Goal: Information Seeking & Learning: Learn about a topic

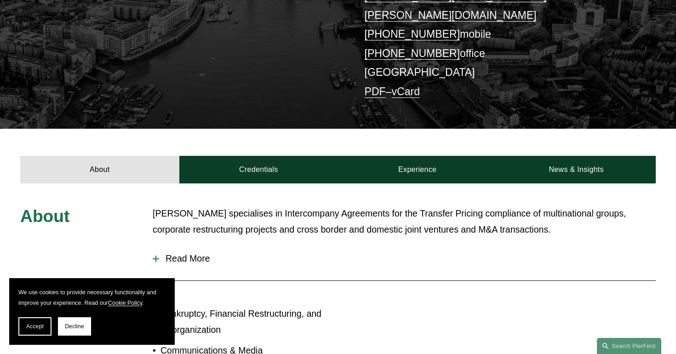
scroll to position [216, 0]
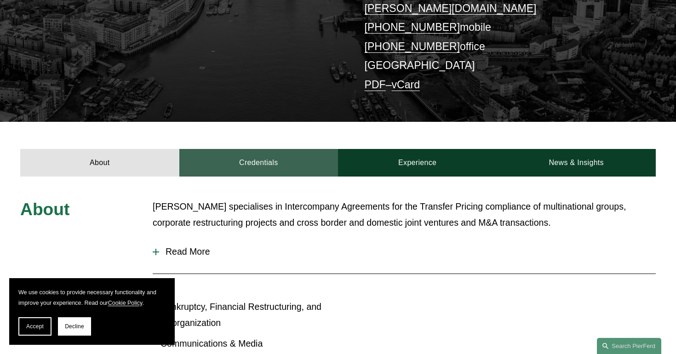
click at [273, 149] on link "Credentials" at bounding box center [258, 162] width 159 height 27
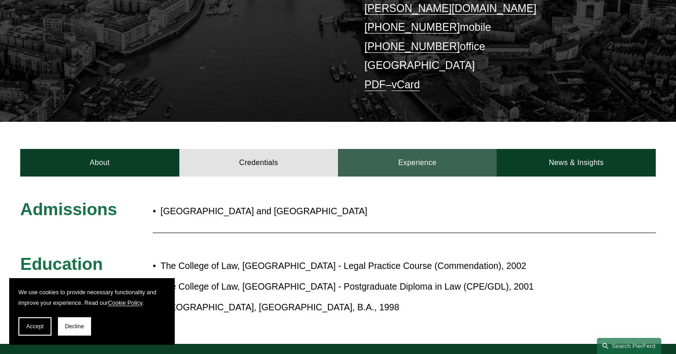
click at [422, 149] on link "Experience" at bounding box center [417, 162] width 159 height 27
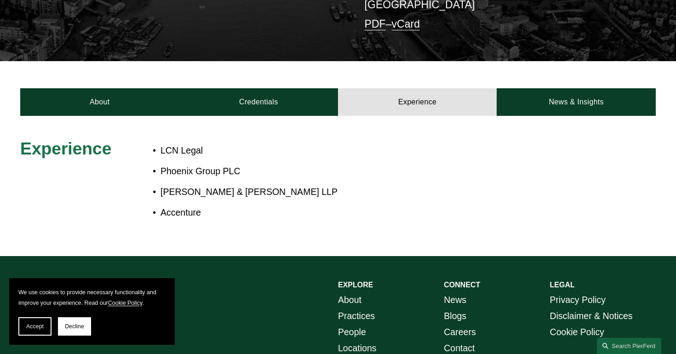
scroll to position [290, 0]
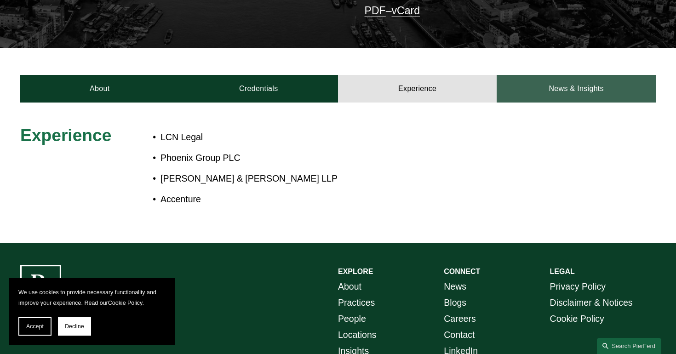
click at [572, 80] on link "News & Insights" at bounding box center [575, 88] width 159 height 27
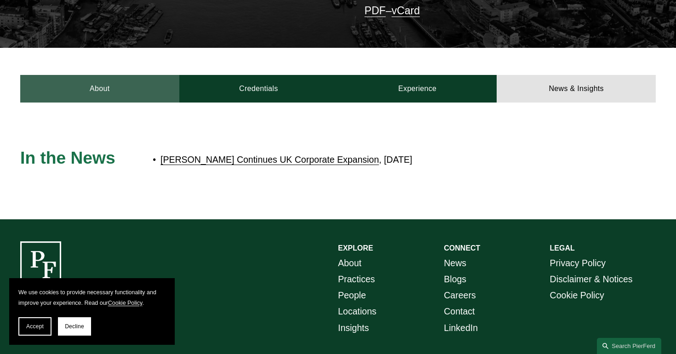
click at [120, 75] on link "About" at bounding box center [99, 88] width 159 height 27
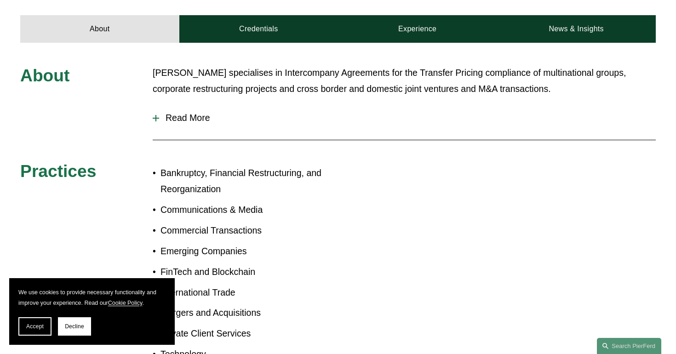
scroll to position [346, 0]
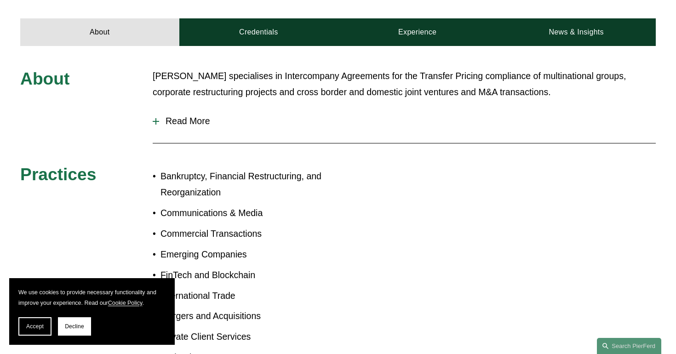
click at [191, 116] on span "Read More" at bounding box center [407, 121] width 496 height 11
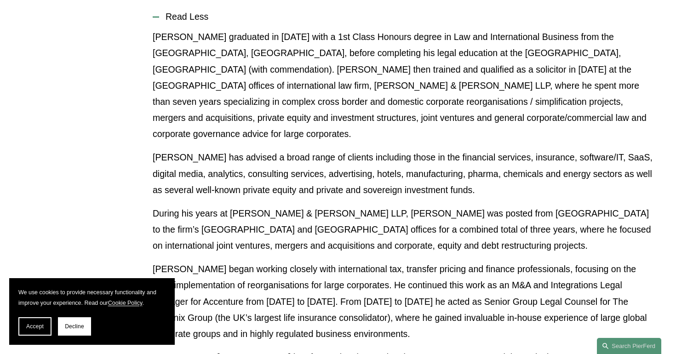
scroll to position [443, 0]
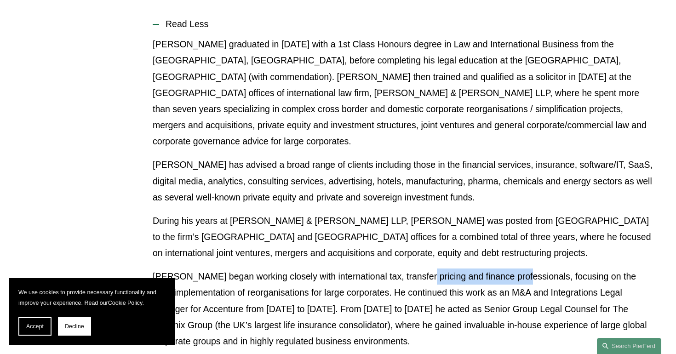
drag, startPoint x: 517, startPoint y: 243, endPoint x: 416, endPoint y: 242, distance: 100.7
click at [416, 268] on p "[PERSON_NAME] began working closely with international tax, transfer pricing an…" at bounding box center [404, 308] width 503 height 81
copy p "and finance professionals"
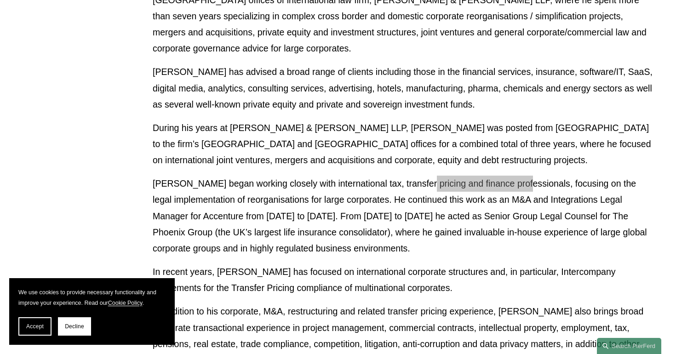
scroll to position [539, 0]
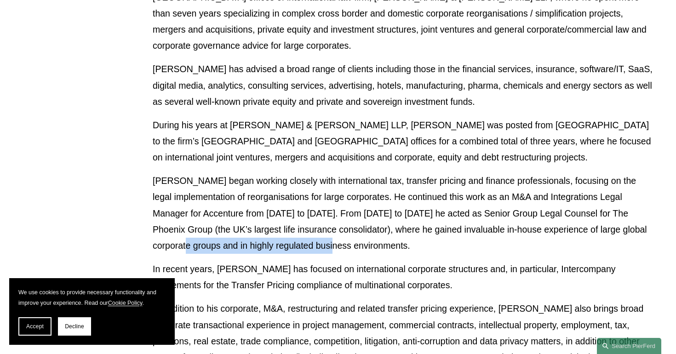
drag, startPoint x: 339, startPoint y: 210, endPoint x: 181, endPoint y: 211, distance: 157.6
click at [182, 211] on p "[PERSON_NAME] began working closely with international tax, transfer pricing an…" at bounding box center [404, 213] width 503 height 81
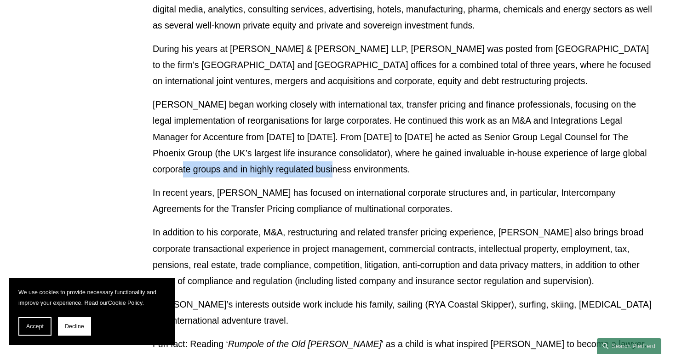
scroll to position [628, 0]
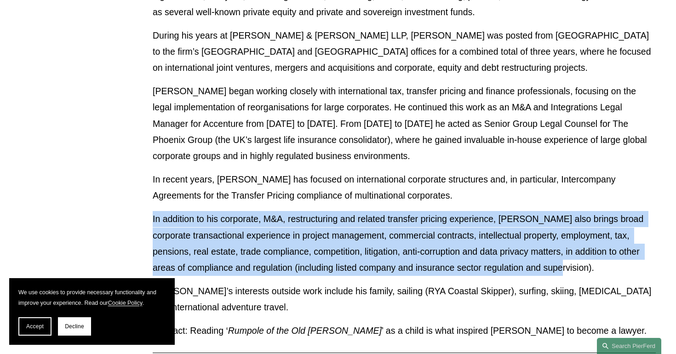
drag, startPoint x: 563, startPoint y: 232, endPoint x: 148, endPoint y: 180, distance: 417.8
click at [148, 180] on div "About [PERSON_NAME] specialises in Intercompany Agreements for the Transfer Pri…" at bounding box center [338, 183] width 676 height 794
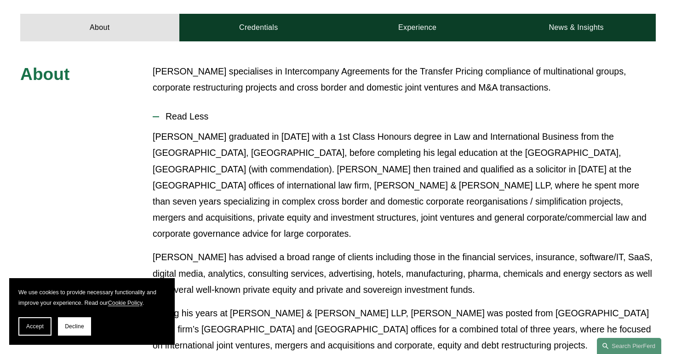
scroll to position [312, 0]
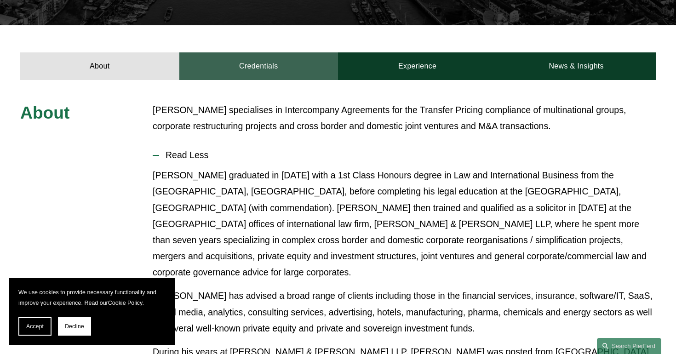
click at [256, 52] on link "Credentials" at bounding box center [258, 65] width 159 height 27
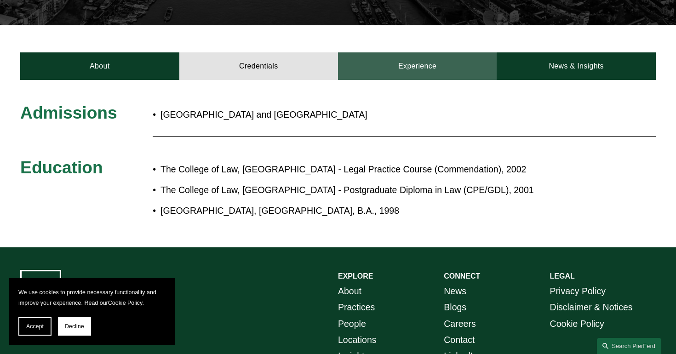
click at [416, 52] on link "Experience" at bounding box center [417, 65] width 159 height 27
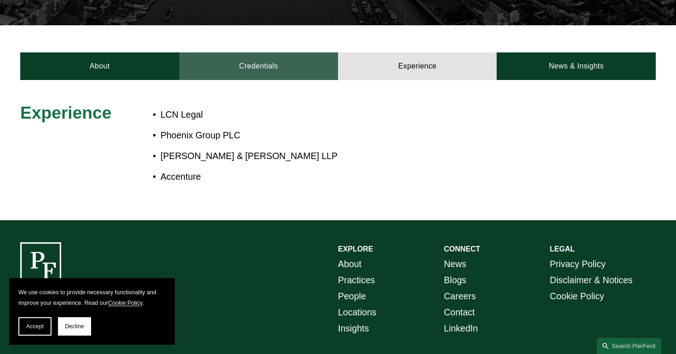
click at [263, 52] on link "Credentials" at bounding box center [258, 65] width 159 height 27
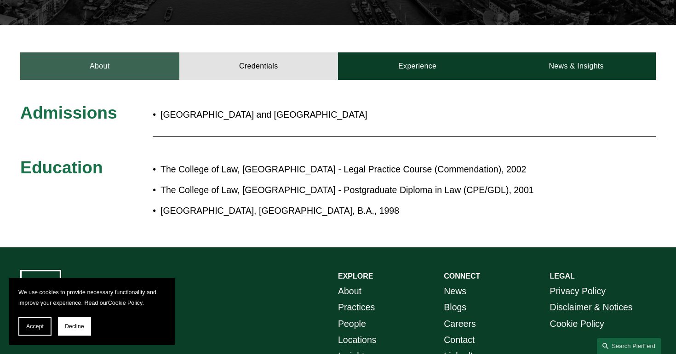
click at [129, 52] on link "About" at bounding box center [99, 65] width 159 height 27
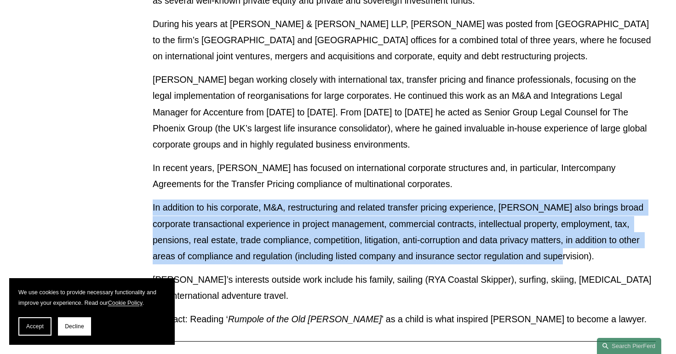
scroll to position [645, 0]
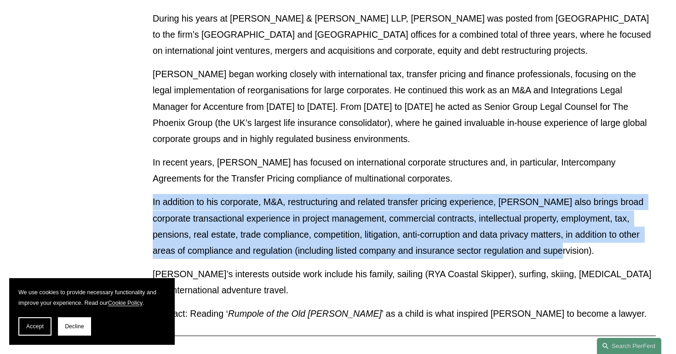
copy p "In addition to his corporate, M&A, restructuring and related transfer pricing e…"
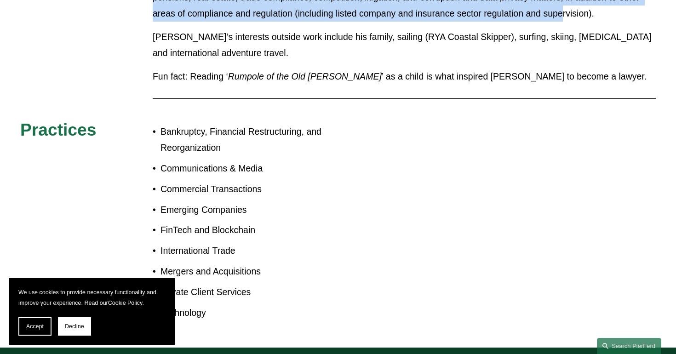
scroll to position [887, 0]
